Goal: Task Accomplishment & Management: Complete application form

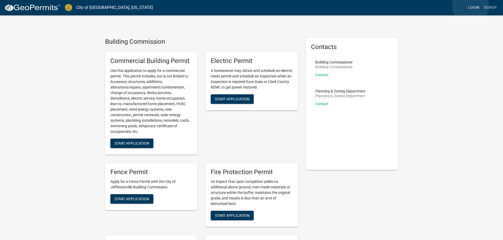
click at [470, 6] on link "Login" at bounding box center [473, 8] width 15 height 10
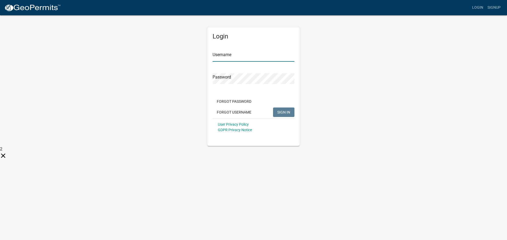
click at [270, 57] on input "Username" at bounding box center [254, 56] width 82 height 11
click at [273, 108] on button "SIGN IN" at bounding box center [283, 113] width 21 height 10
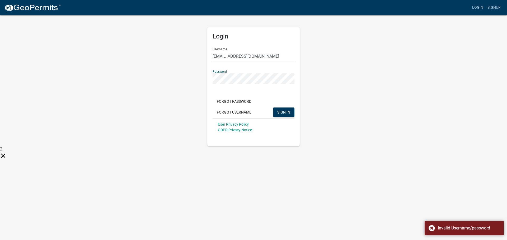
click at [273, 108] on button "SIGN IN" at bounding box center [283, 113] width 21 height 10
click at [249, 55] on input "[EMAIL_ADDRESS][DOMAIN_NAME]" at bounding box center [254, 56] width 82 height 11
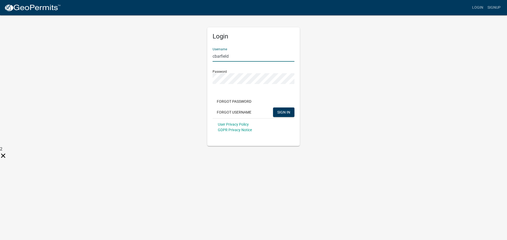
type input "cbarfield"
click at [273, 108] on button "SIGN IN" at bounding box center [283, 113] width 21 height 10
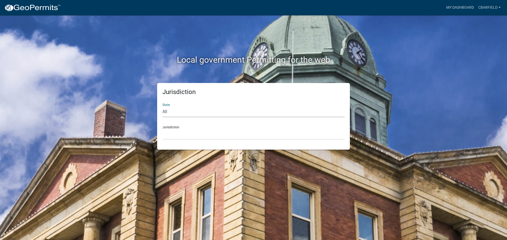
click at [200, 115] on select "All Colorado Georgia Indiana Iowa Kansas Minnesota Ohio South Carolina Wisconsin" at bounding box center [253, 112] width 182 height 11
select select "[US_STATE]"
click at [162, 107] on select "All Colorado Georgia Indiana Iowa Kansas Minnesota Ohio South Carolina Wisconsin" at bounding box center [253, 112] width 182 height 11
click at [185, 135] on select "City of Charlestown, Indiana City of Jeffersonville, Indiana City of Logansport…" at bounding box center [253, 134] width 182 height 11
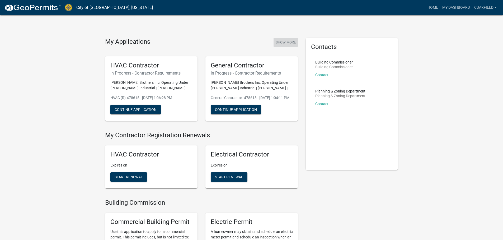
click at [284, 44] on button "Show More" at bounding box center [285, 42] width 24 height 9
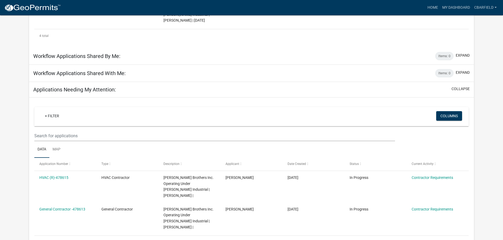
scroll to position [238, 0]
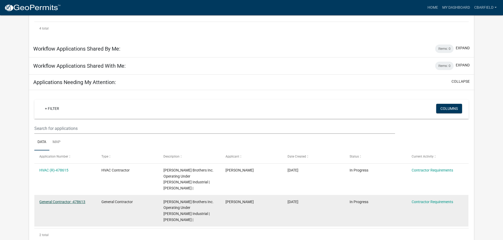
click at [50, 200] on link "General Contractor -478613" at bounding box center [62, 202] width 46 height 4
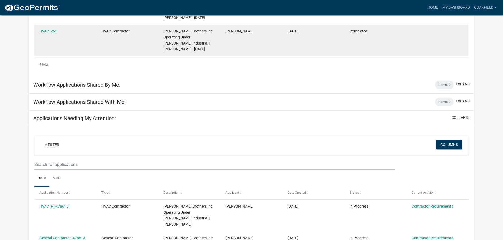
scroll to position [238, 0]
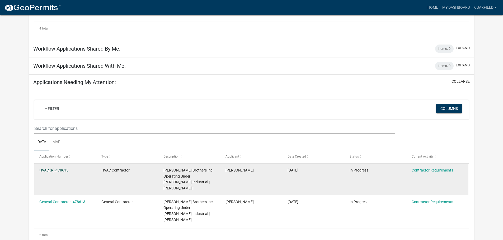
click at [55, 168] on link "HVAC (R)-478615" at bounding box center [53, 170] width 29 height 4
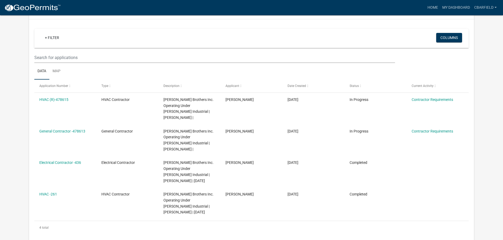
scroll to position [48, 0]
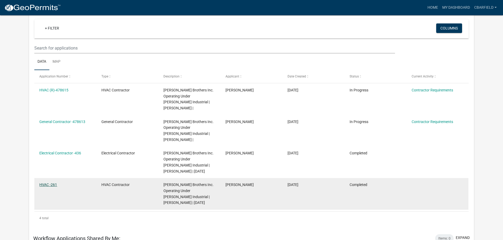
click at [49, 181] on datatable-body-cell "HVAC -261" at bounding box center [65, 194] width 62 height 32
click at [48, 183] on link "HVAC -261" at bounding box center [48, 185] width 18 height 4
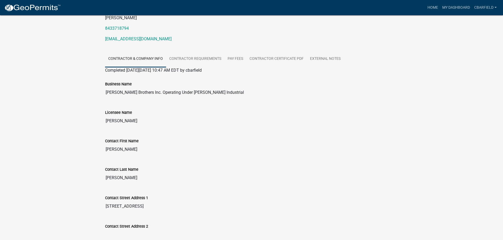
scroll to position [71, 0]
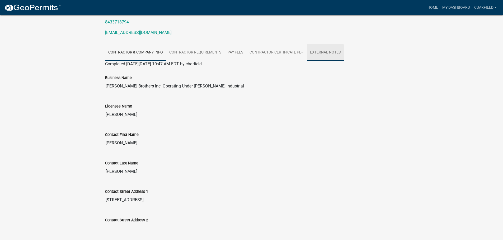
click at [323, 51] on link "External Notes" at bounding box center [325, 52] width 37 height 17
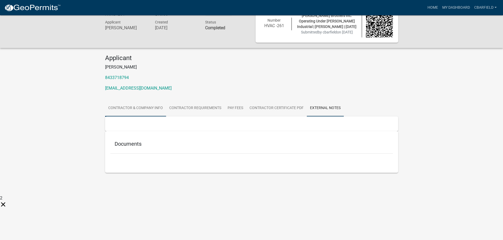
click at [125, 107] on link "Contractor & Company Info" at bounding box center [135, 108] width 61 height 17
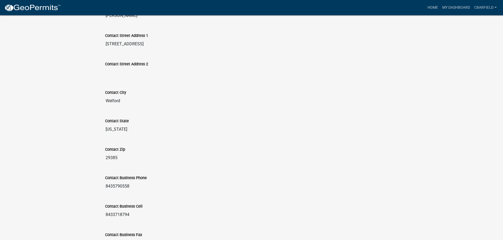
scroll to position [291, 0]
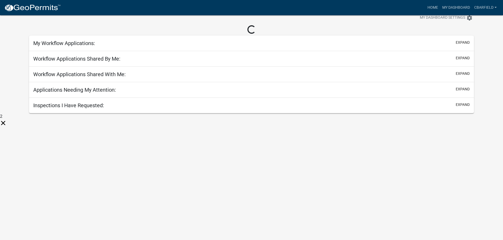
scroll to position [15, 0]
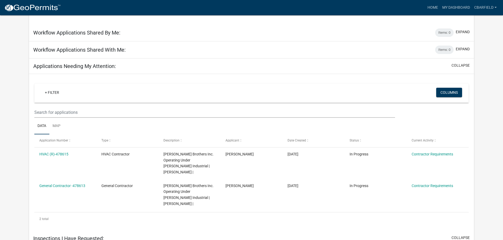
scroll to position [256, 0]
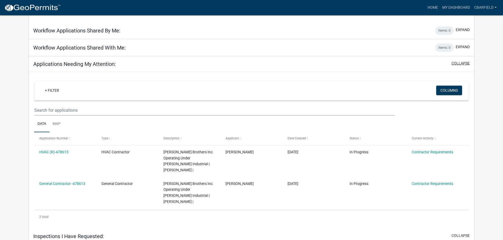
click at [455, 61] on button "collapse" at bounding box center [460, 64] width 18 height 6
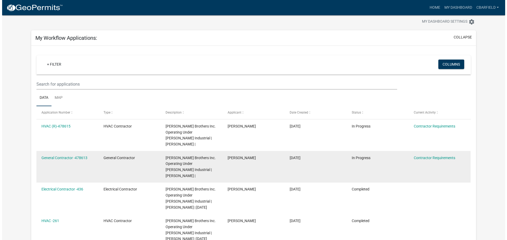
scroll to position [0, 0]
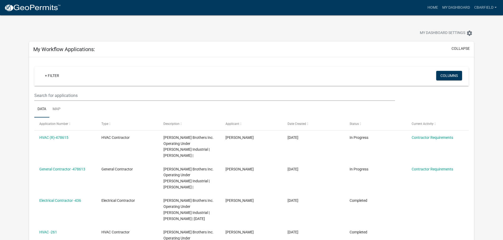
click at [47, 13] on nav "more_horiz Home My Dashboard cbarfield Account Contractor Profile Logout" at bounding box center [251, 7] width 503 height 15
click at [41, 6] on img at bounding box center [32, 8] width 56 height 8
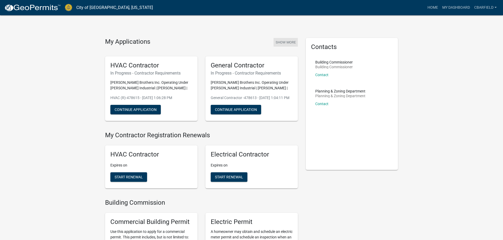
click at [285, 42] on button "Show More" at bounding box center [285, 42] width 24 height 9
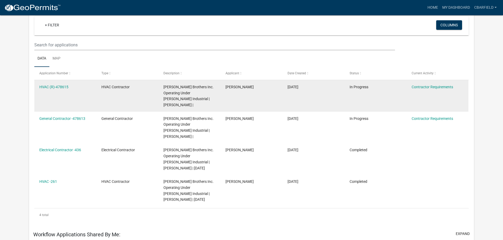
scroll to position [75, 0]
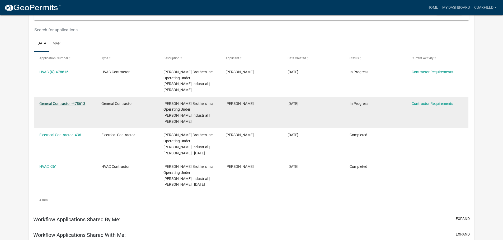
click at [65, 102] on link "General Contractor -478613" at bounding box center [62, 104] width 46 height 4
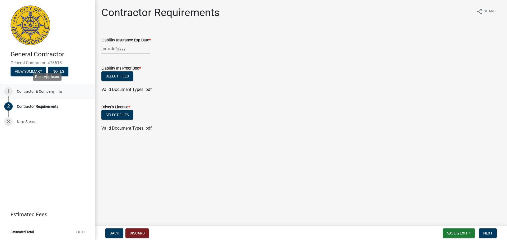
click at [43, 90] on div "Contractor & Company Info" at bounding box center [39, 92] width 45 height 4
select select "SC"
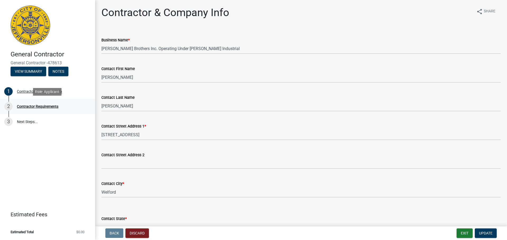
click at [44, 104] on div "2 Contractor Requirements" at bounding box center [45, 106] width 82 height 8
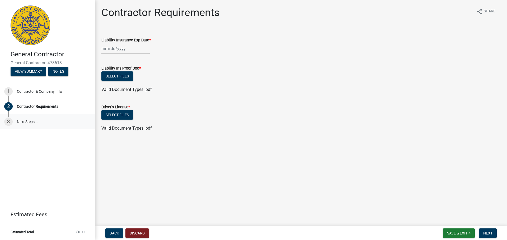
click at [31, 124] on link "3 Next Steps..." at bounding box center [47, 121] width 95 height 15
click at [31, 122] on link "3 Next Steps..." at bounding box center [47, 121] width 95 height 15
click at [137, 231] on button "Discard" at bounding box center [136, 234] width 23 height 10
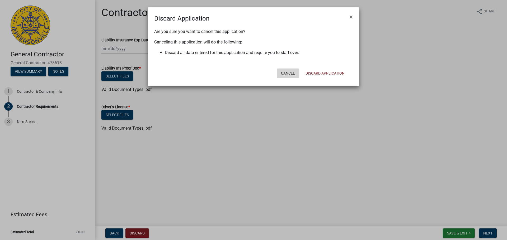
click at [286, 73] on button "Cancel" at bounding box center [288, 74] width 22 height 10
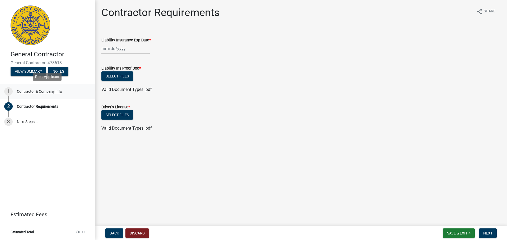
click at [29, 88] on div "1 Contractor & Company Info" at bounding box center [45, 91] width 82 height 8
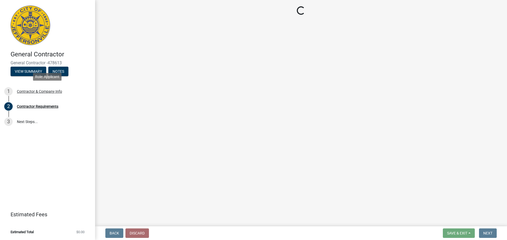
select select "SC"
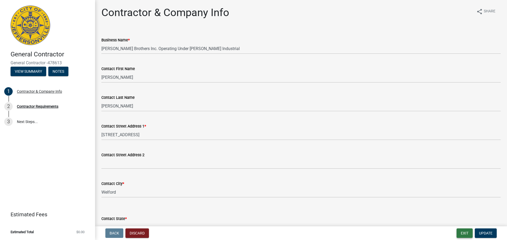
click at [462, 231] on button "Exit" at bounding box center [464, 234] width 16 height 10
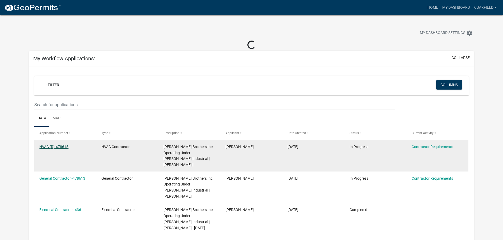
click at [59, 147] on link "HVAC (R)-478615" at bounding box center [53, 147] width 29 height 4
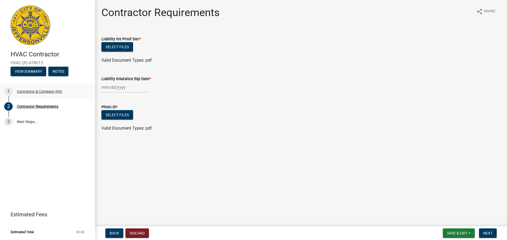
click at [48, 92] on div "Contractor & Company Info" at bounding box center [39, 92] width 45 height 4
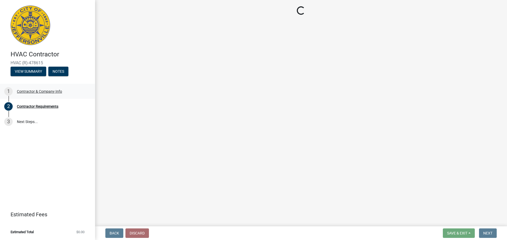
select select "SC"
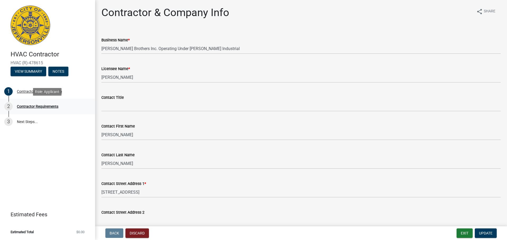
click at [46, 108] on div "Contractor Requirements" at bounding box center [37, 107] width 41 height 4
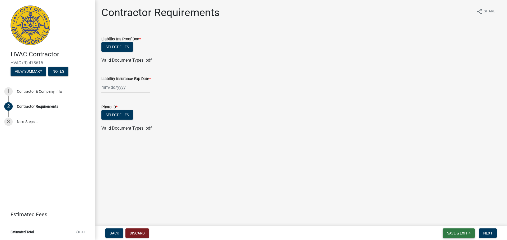
click at [474, 235] on button "Save & Exit" at bounding box center [459, 234] width 32 height 10
click at [464, 222] on button "Save & Exit" at bounding box center [453, 220] width 42 height 13
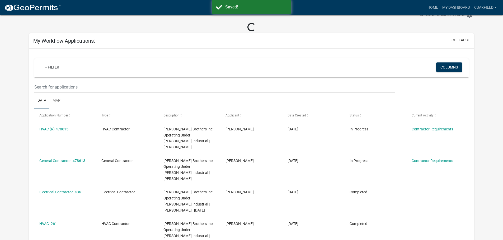
scroll to position [18, 0]
